Goal: Task Accomplishment & Management: Use online tool/utility

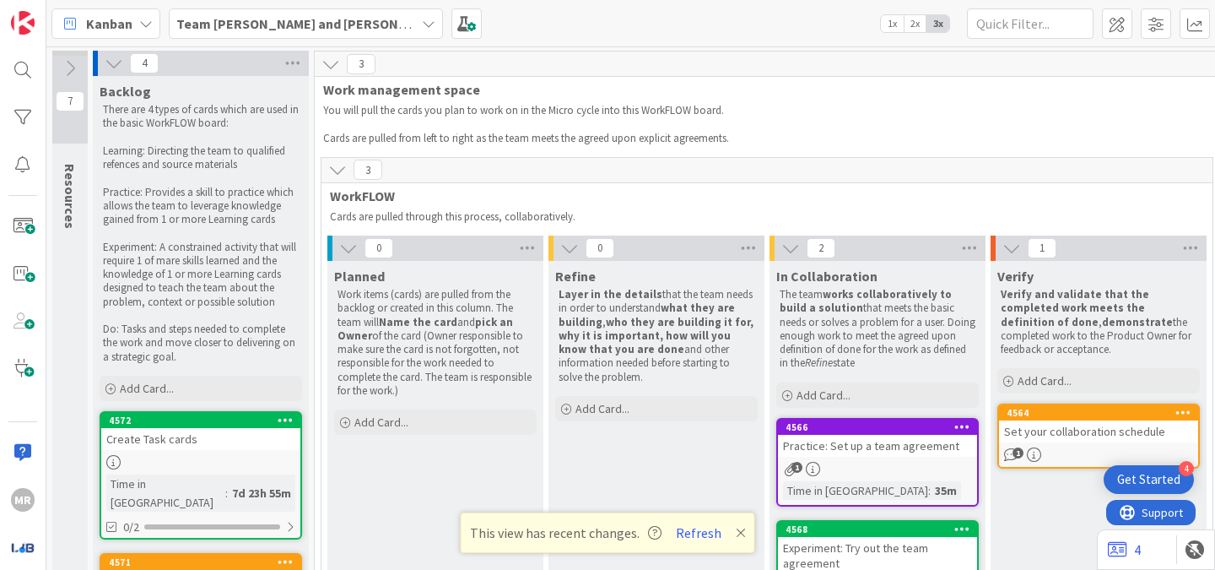
scroll to position [0, 334]
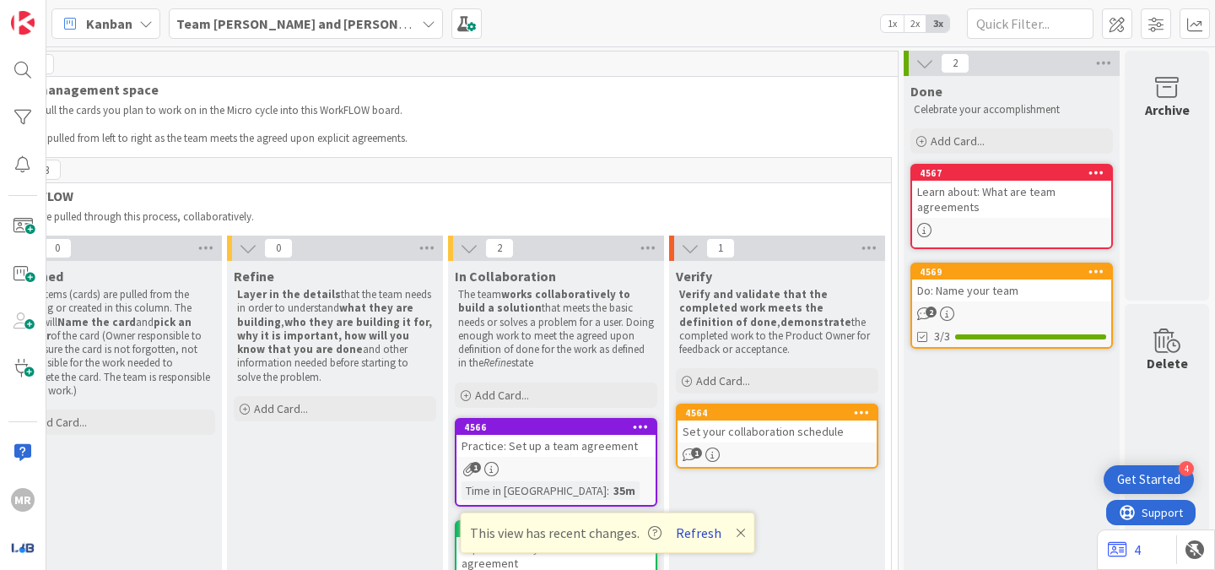
click at [699, 533] on button "Refresh" at bounding box center [698, 533] width 57 height 22
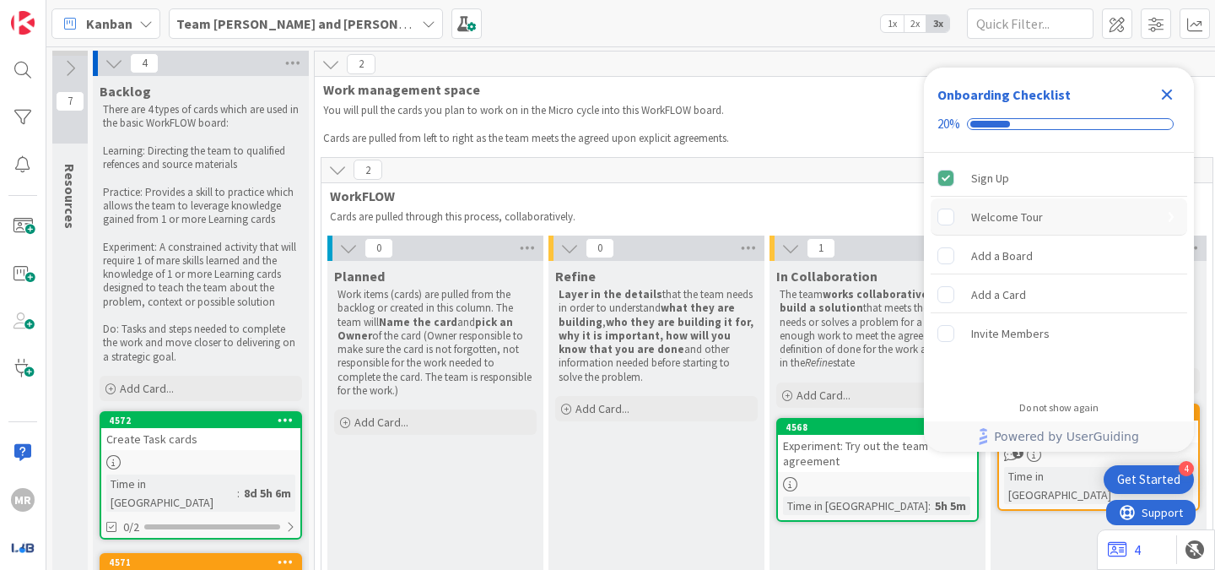
click at [1057, 225] on div "Welcome Tour" at bounding box center [1059, 216] width 257 height 37
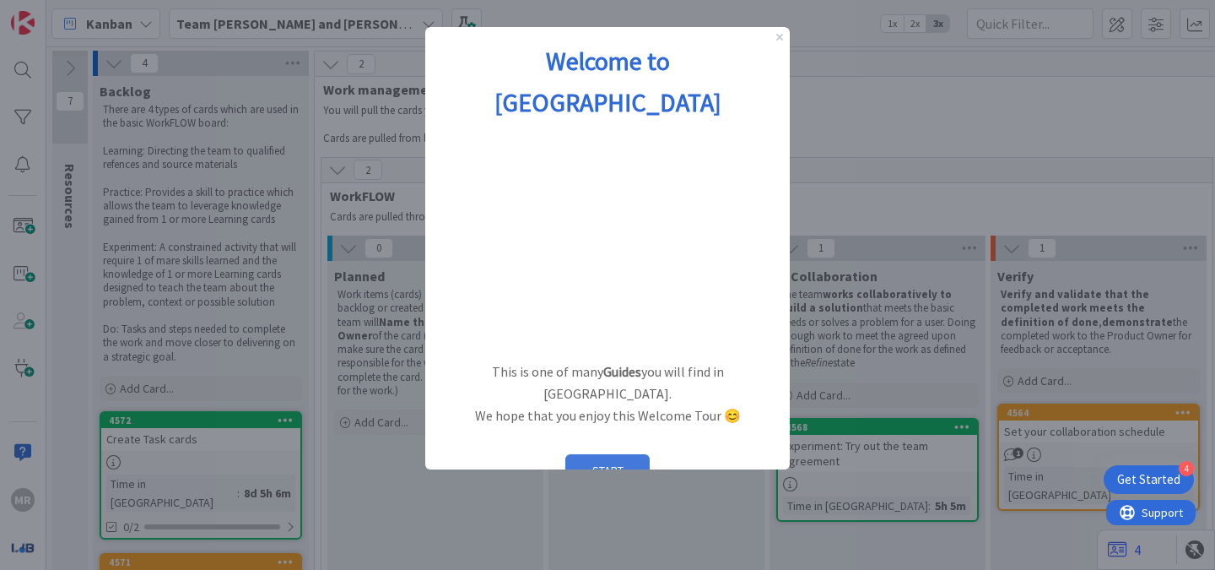
click at [606, 454] on button "START" at bounding box center [607, 470] width 84 height 32
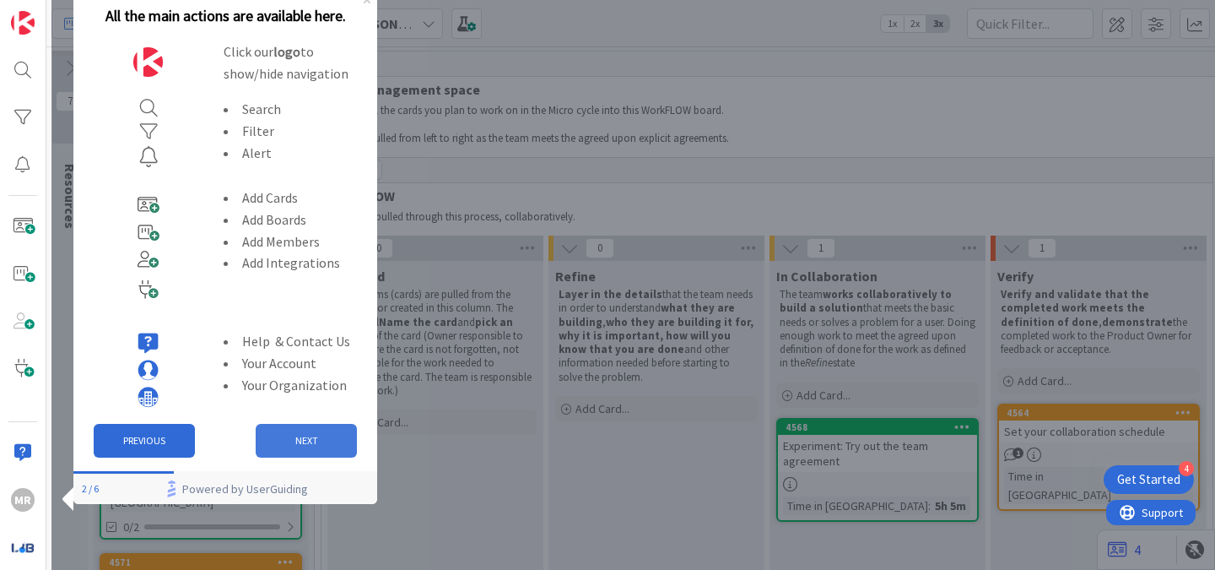
click at [314, 435] on button "NEXT" at bounding box center [306, 441] width 101 height 34
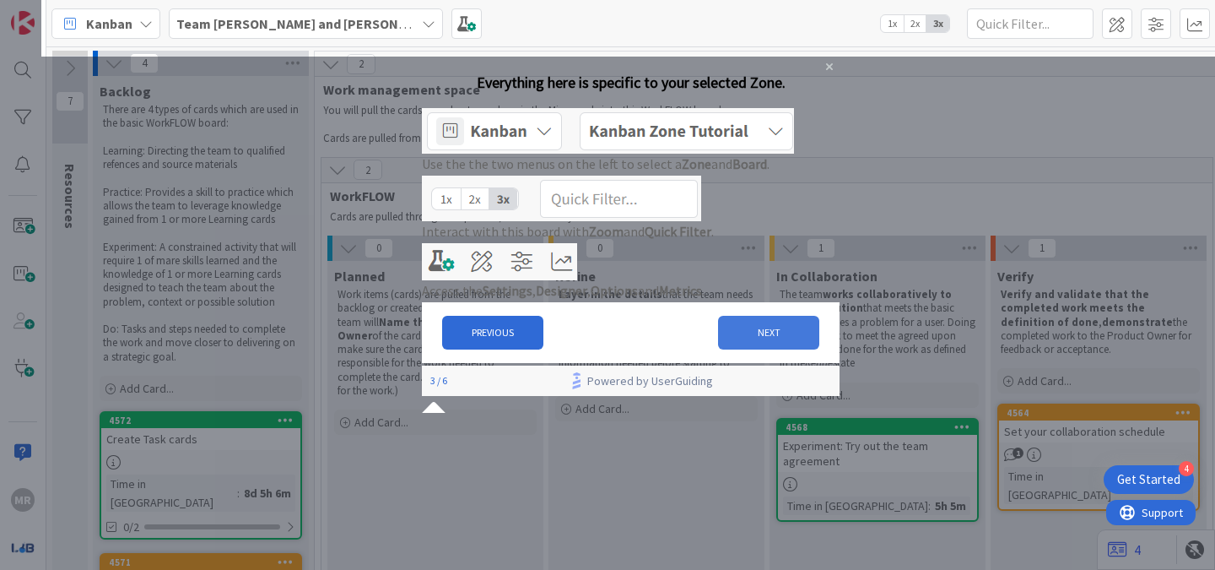
click at [738, 349] on button "NEXT" at bounding box center [768, 333] width 101 height 34
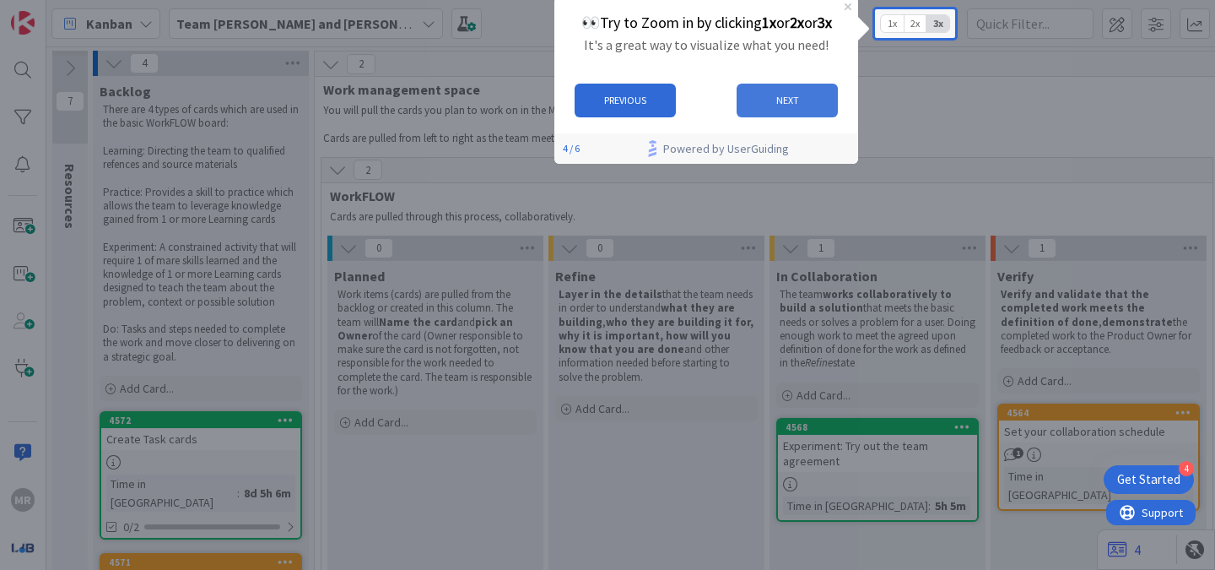
click at [797, 109] on button "NEXT" at bounding box center [787, 101] width 101 height 34
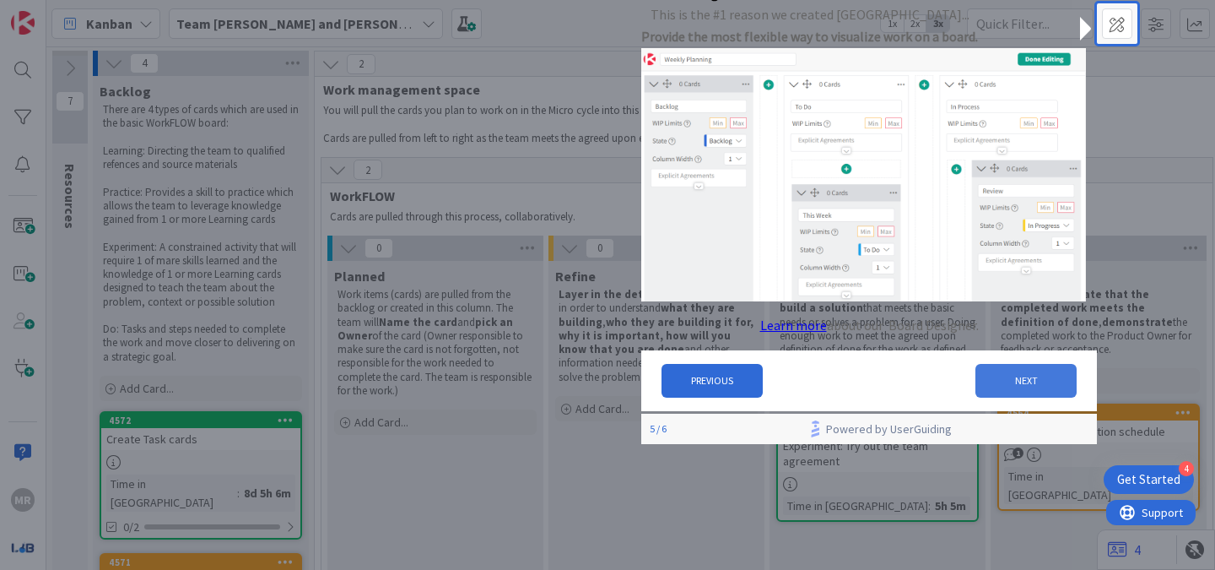
drag, startPoint x: 1002, startPoint y: 386, endPoint x: 1643, endPoint y: 365, distance: 641.8
click at [1002, 386] on button "NEXT" at bounding box center [1026, 381] width 101 height 34
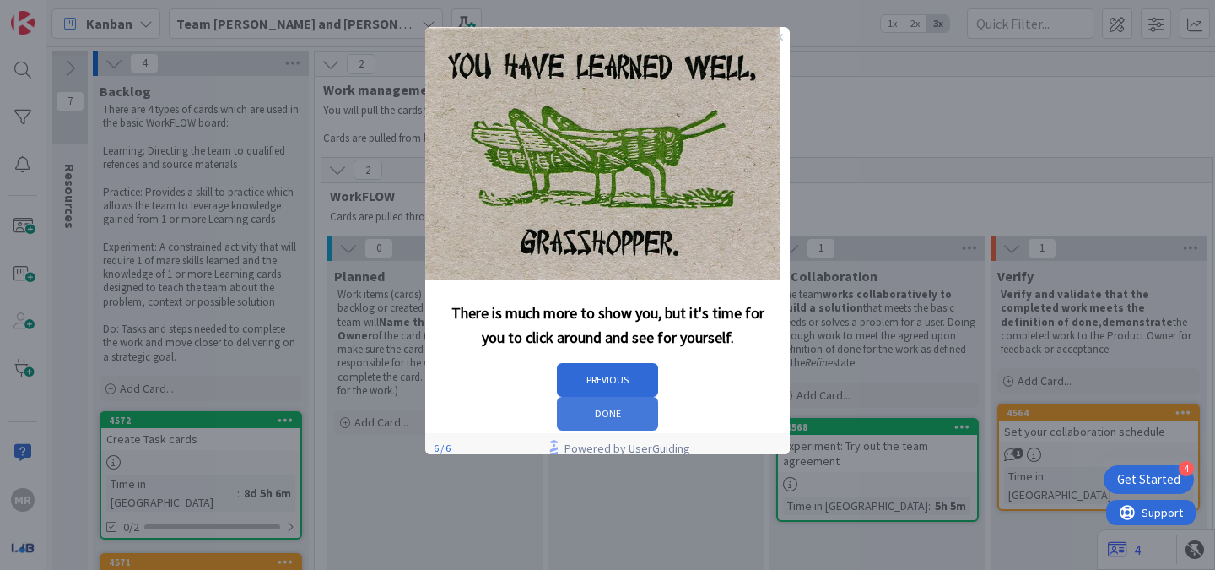
click at [658, 397] on button "DONE" at bounding box center [607, 414] width 101 height 34
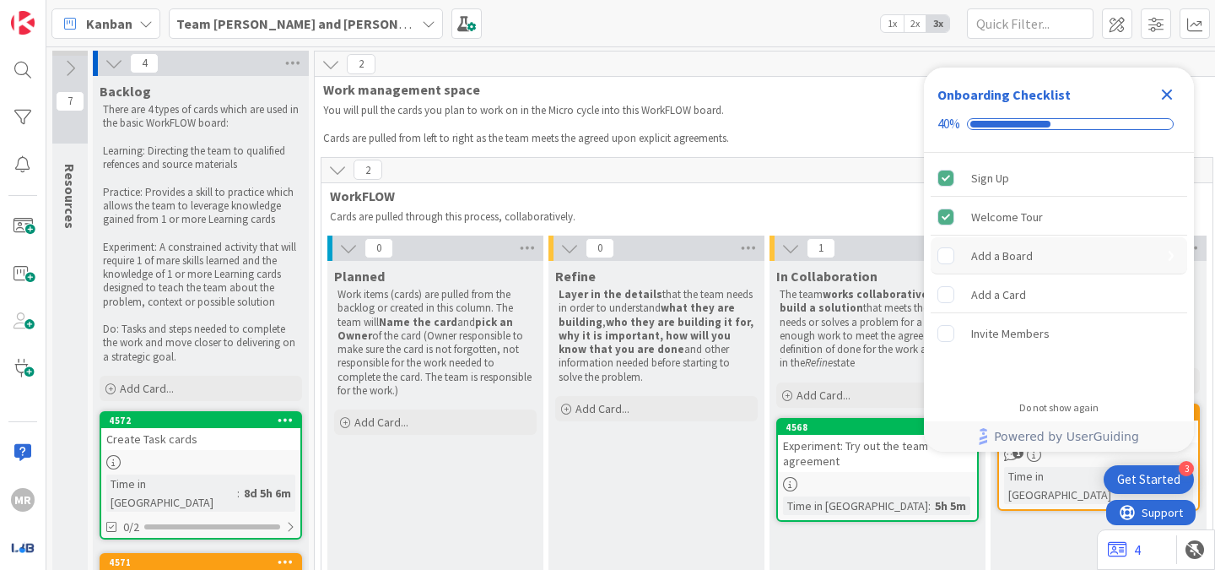
click at [1018, 255] on div "Add a Board" at bounding box center [1002, 256] width 62 height 20
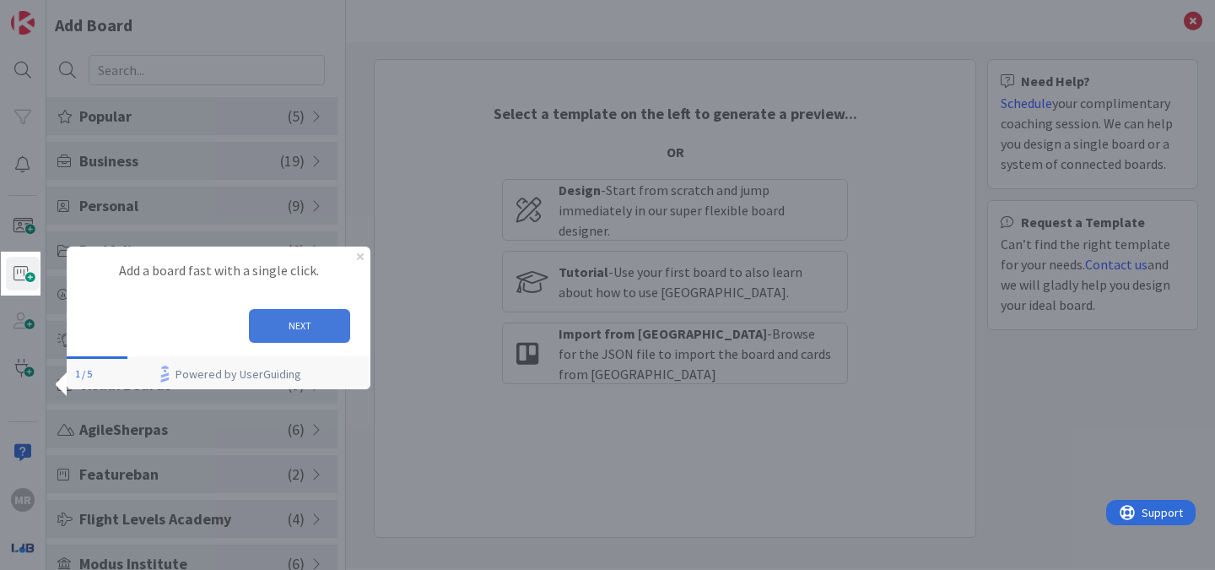
click at [313, 324] on button "NEXT" at bounding box center [299, 326] width 101 height 34
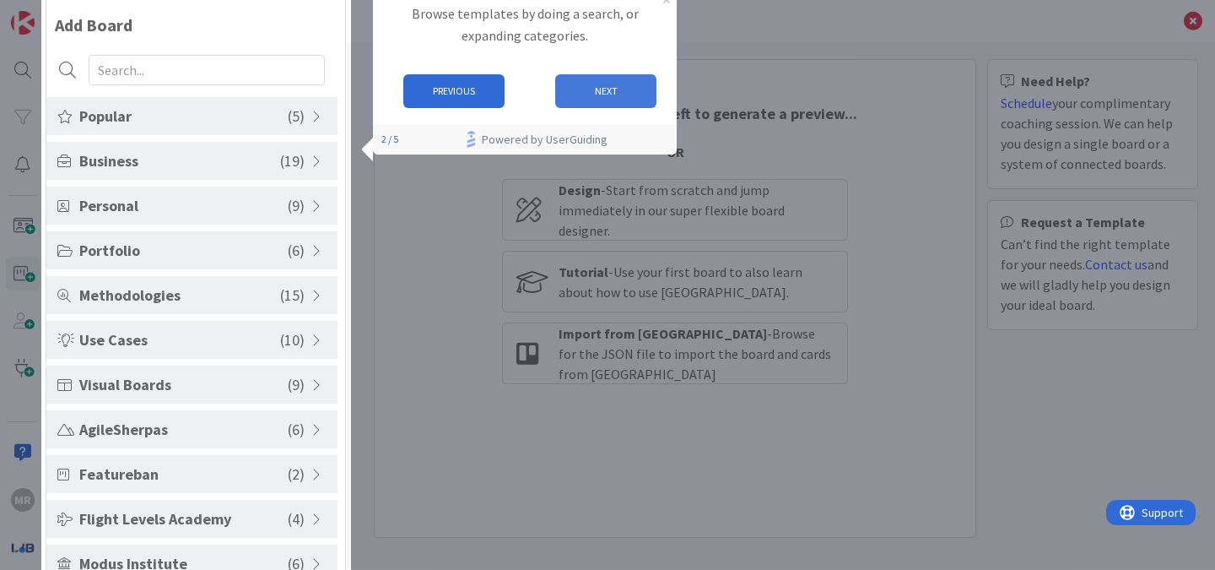
click at [609, 89] on button "NEXT" at bounding box center [605, 91] width 101 height 34
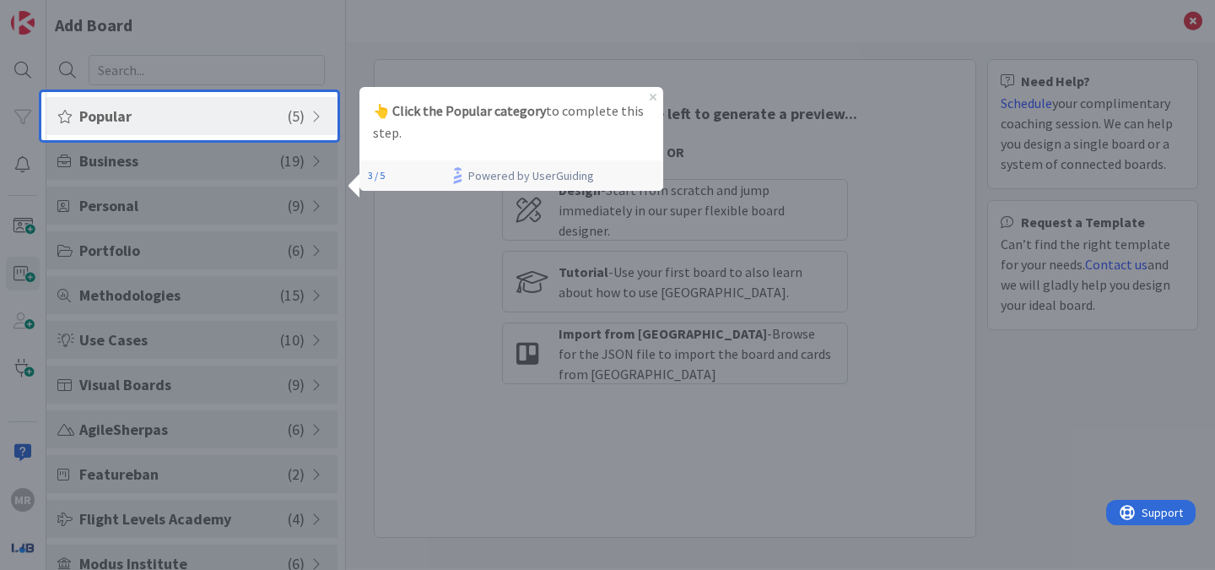
click at [218, 122] on span "Popular" at bounding box center [183, 116] width 208 height 23
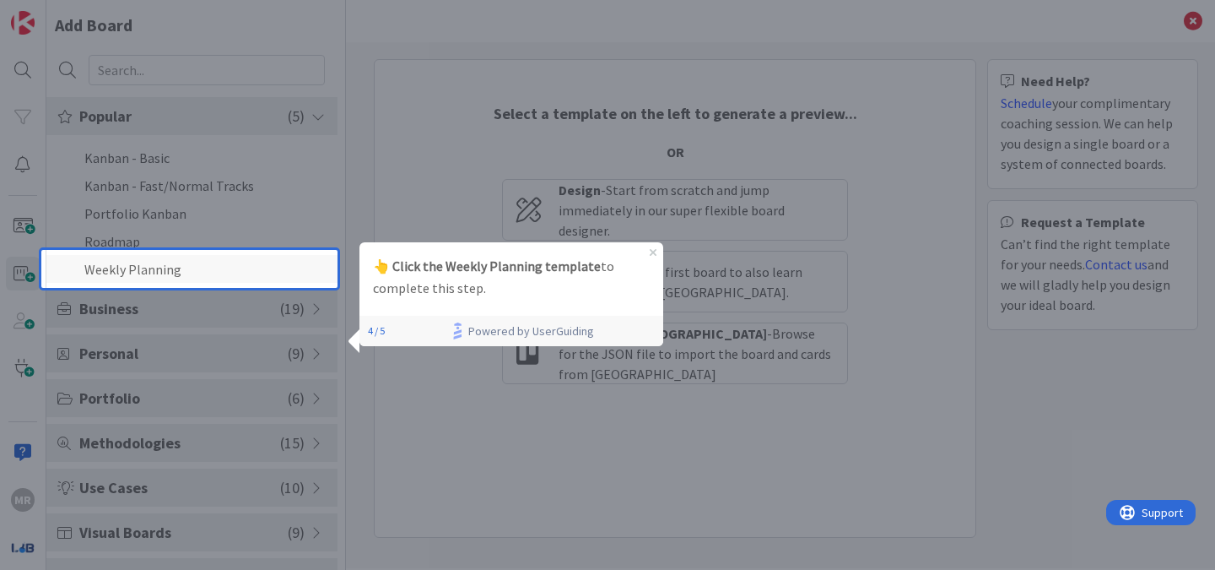
click at [149, 269] on li "Weekly Planning" at bounding box center [191, 269] width 291 height 28
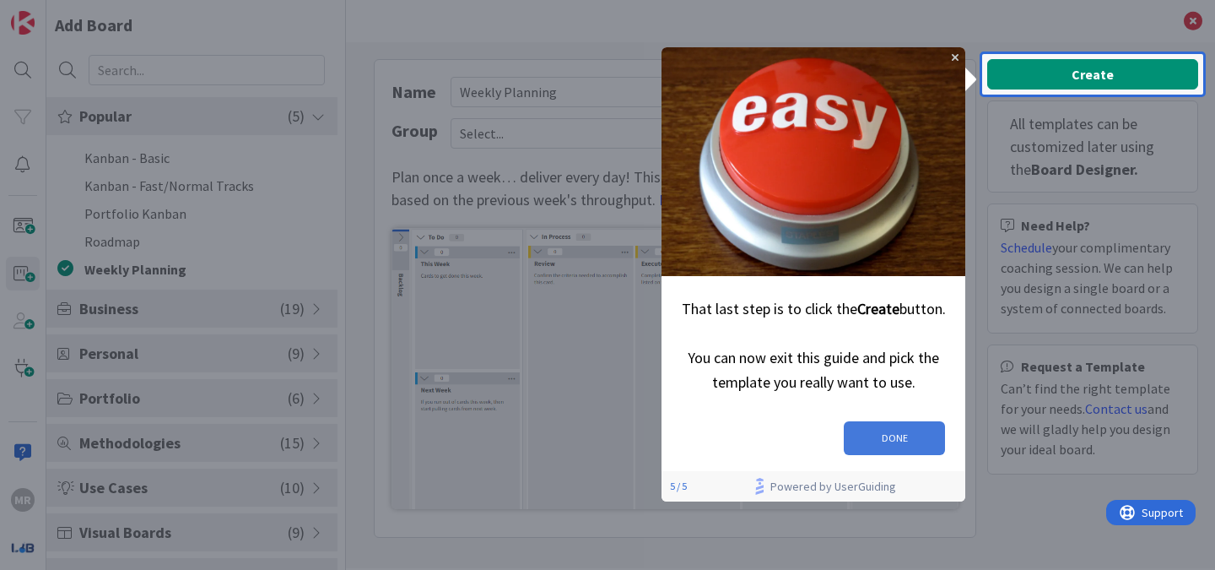
drag, startPoint x: 884, startPoint y: 431, endPoint x: 1528, endPoint y: 462, distance: 645.5
click at [884, 431] on button "DONE" at bounding box center [894, 438] width 101 height 34
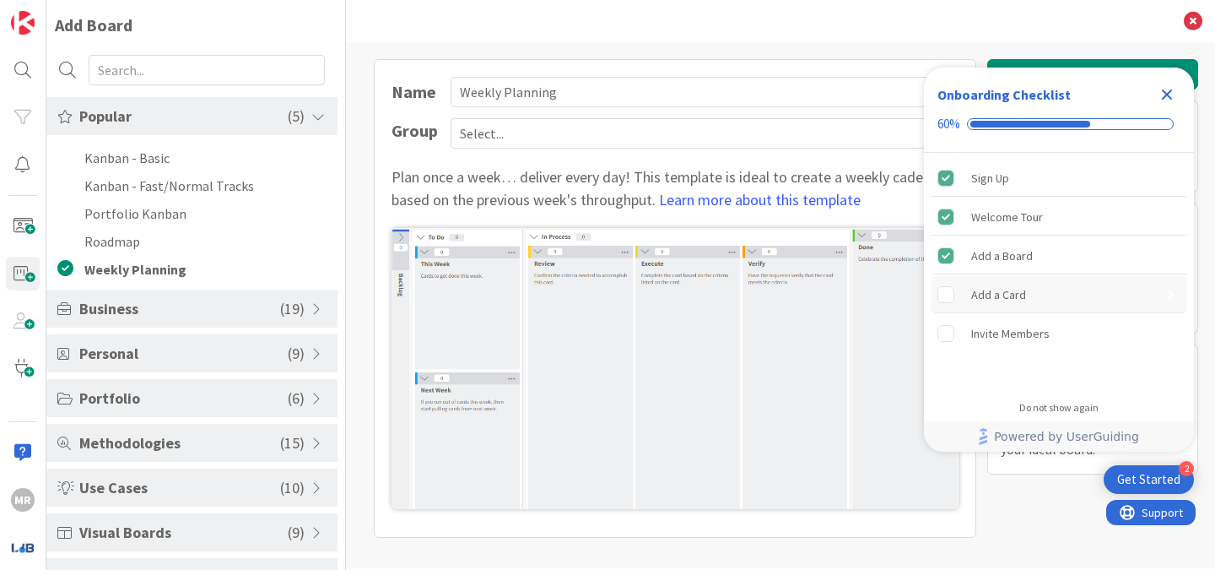
click at [1014, 306] on div "Add a Card" at bounding box center [1059, 294] width 257 height 37
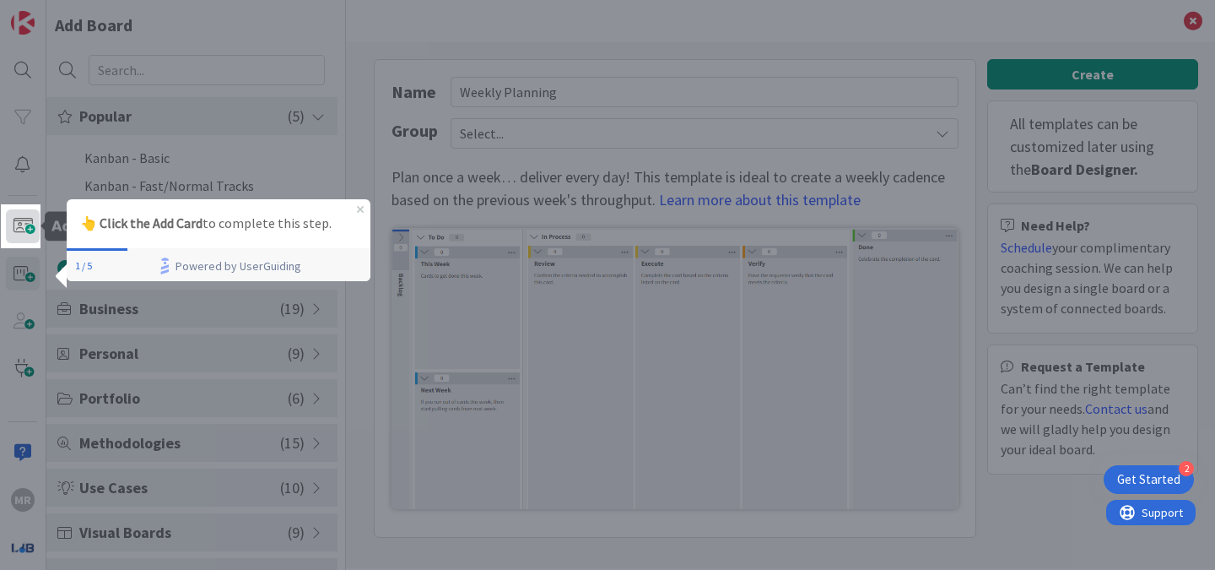
click at [20, 231] on span at bounding box center [23, 226] width 34 height 34
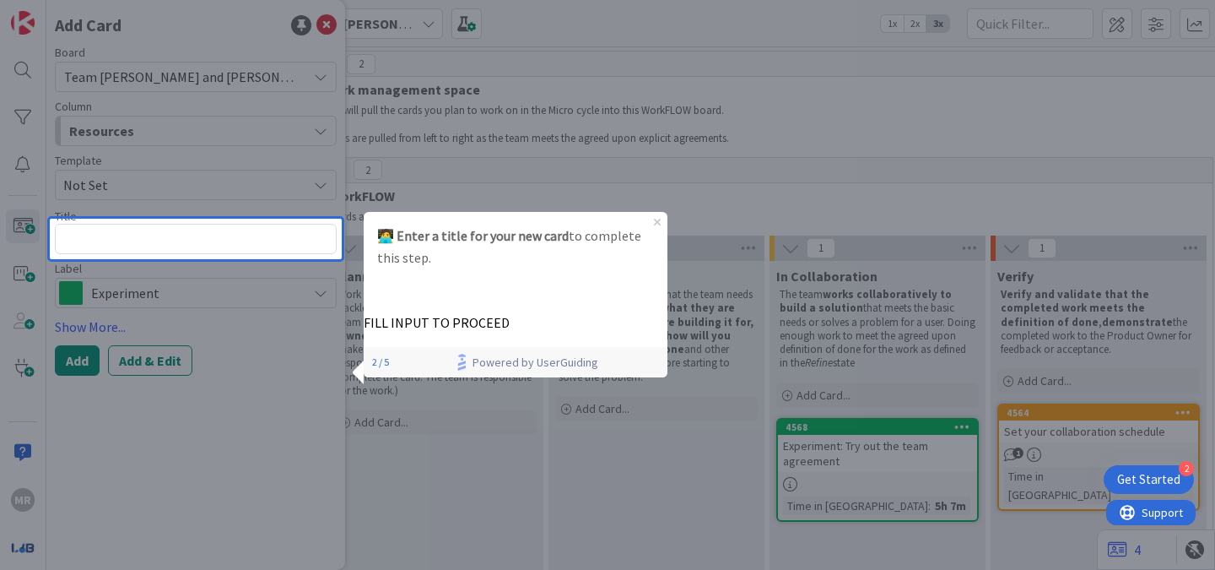
click at [523, 314] on p "FILL INPUT TO PROCEED" at bounding box center [516, 323] width 304 height 18
click at [109, 240] on textarea at bounding box center [196, 239] width 282 height 30
click at [651, 224] on div "🧑‍💻 Enter a title for your new card to complete this step." at bounding box center [516, 247] width 304 height 71
click at [657, 219] on icon "Close Preview" at bounding box center [657, 222] width 7 height 7
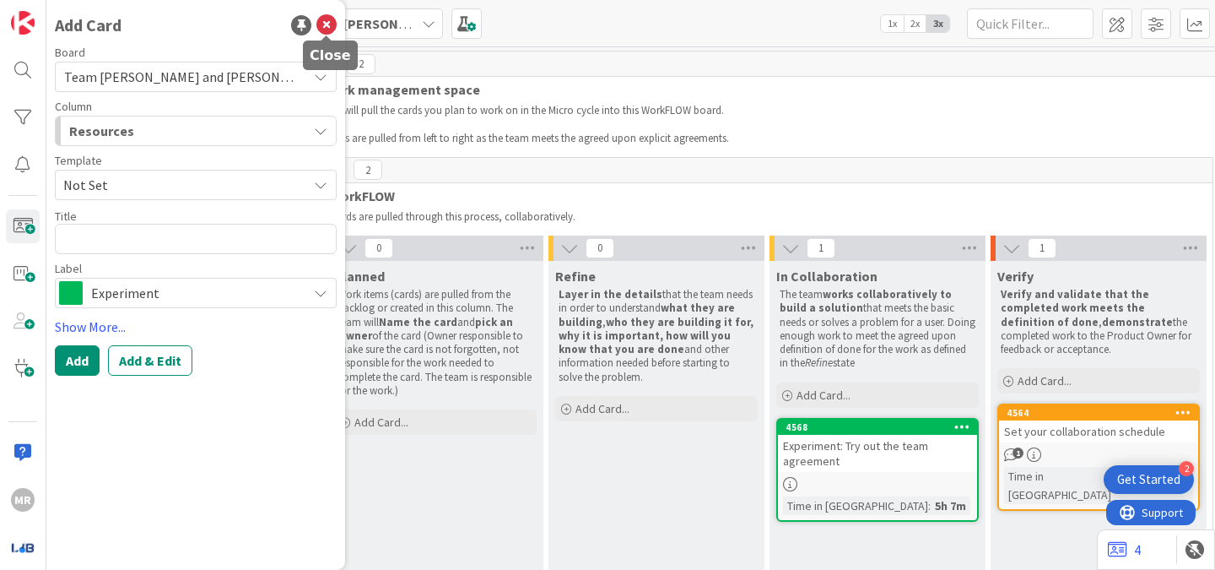
click at [328, 23] on icon at bounding box center [326, 25] width 20 height 20
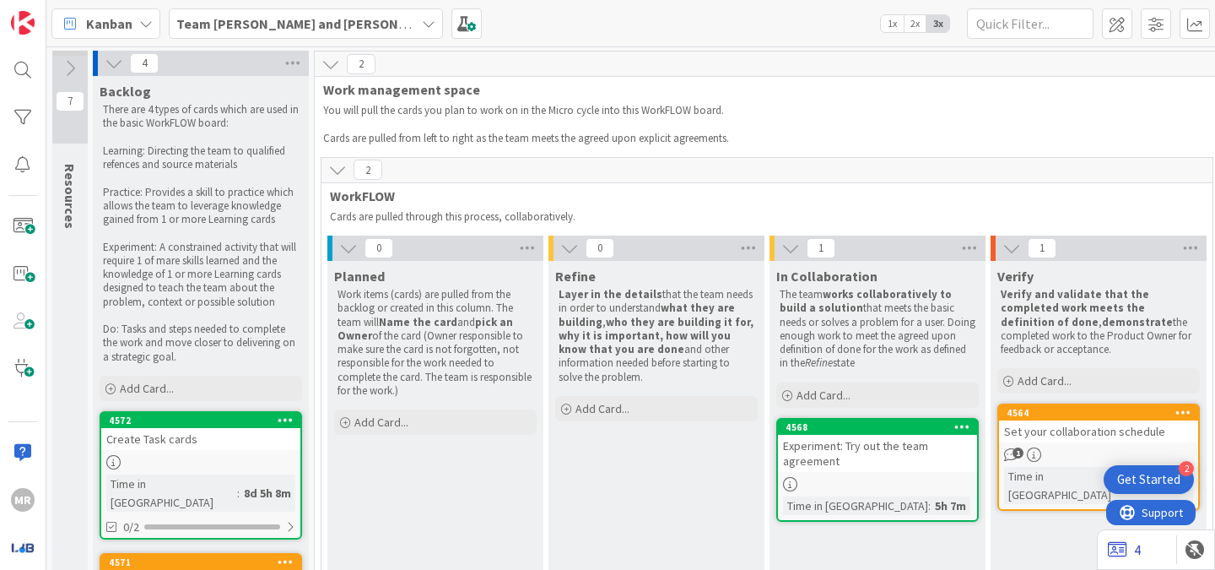
click at [1122, 555] on icon at bounding box center [1117, 549] width 19 height 17
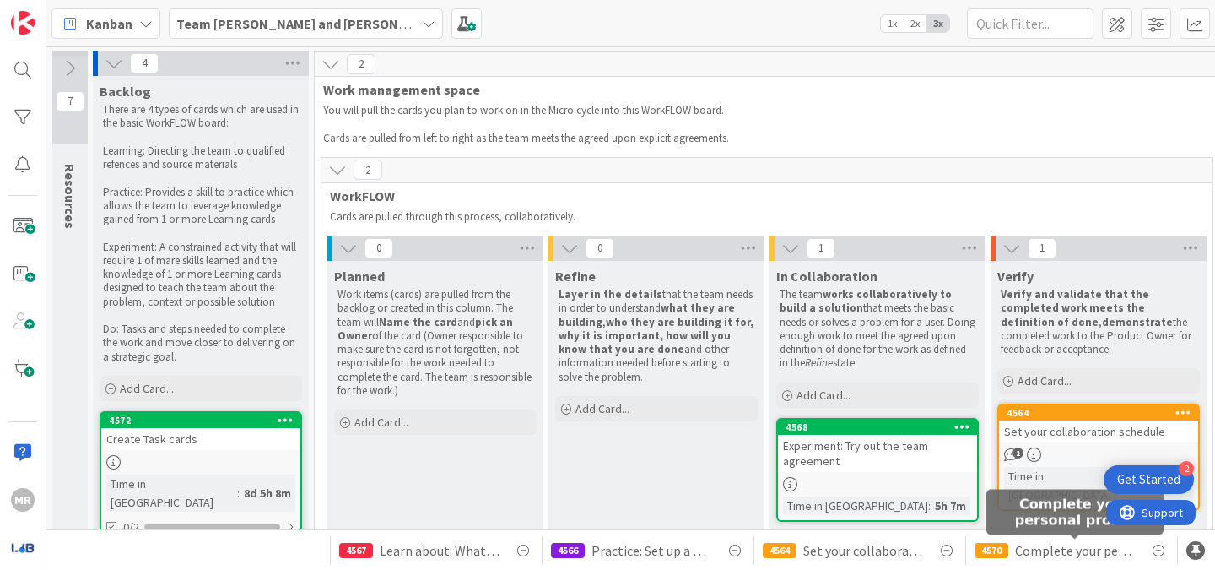
click at [1045, 545] on span "Complete your personal profile" at bounding box center [1075, 550] width 120 height 20
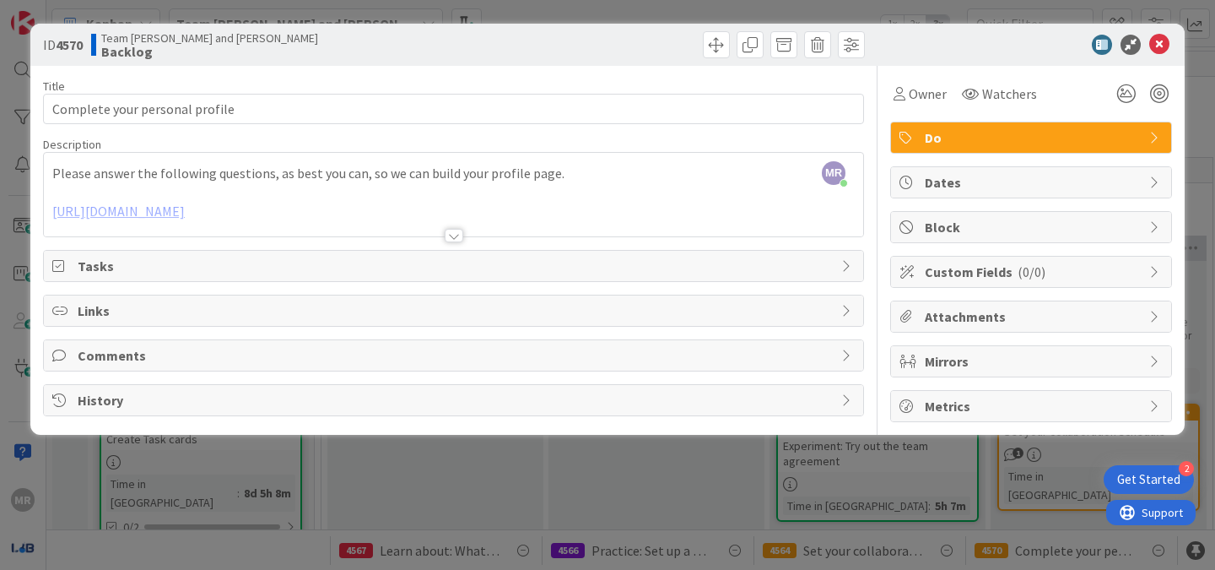
click at [534, 214] on div at bounding box center [454, 214] width 820 height 43
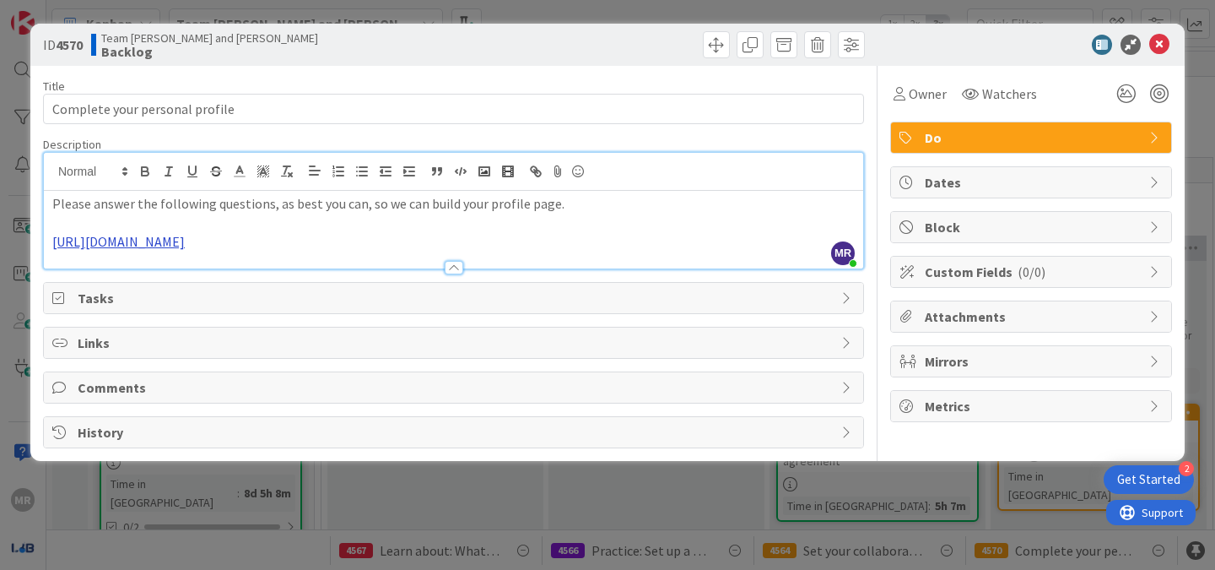
click at [185, 246] on link "https://docs.google.com/forms/d/e/1FAIpQLScHesYaEHNg6KCh7NTSLCmmKau018zwXxb8H1U…" at bounding box center [118, 241] width 133 height 17
click at [436, 274] on link "https://docs.google.com/forms/d/e/1FAIpQLScHesYaEHNg6KCh7NTSLCmmKau018zwXxb8H1U…" at bounding box center [379, 274] width 116 height 22
